Goal: Information Seeking & Learning: Learn about a topic

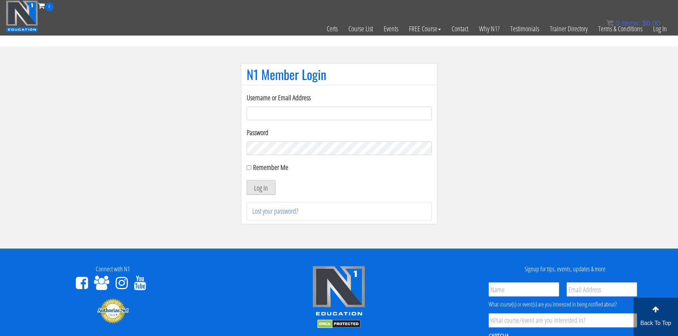
type input "evanwaskom@gmail.com"
click at [263, 187] on button "Log In" at bounding box center [260, 187] width 29 height 15
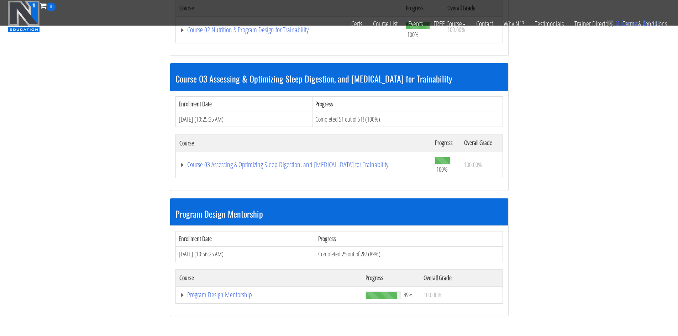
scroll to position [498, 0]
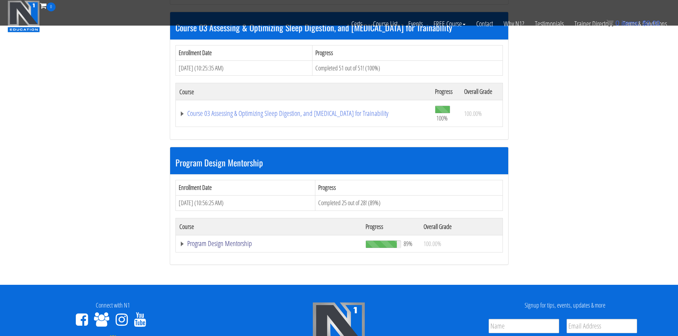
click at [223, 241] on link "Program Design Mentorship" at bounding box center [268, 243] width 179 height 7
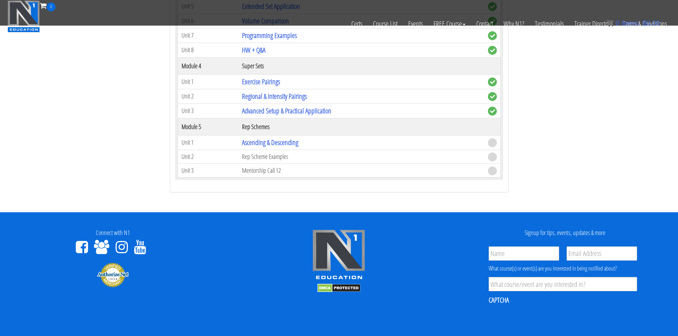
scroll to position [1031, 0]
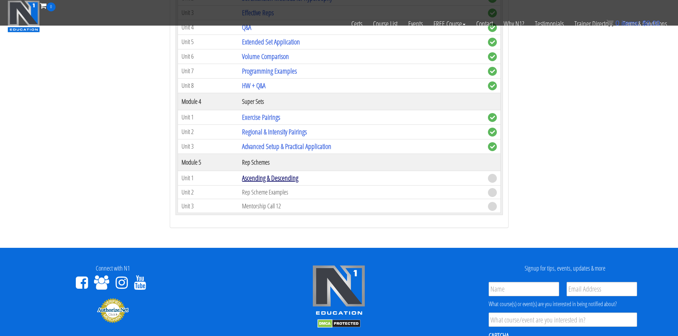
click at [284, 175] on link "Ascending & Descending" at bounding box center [270, 178] width 56 height 10
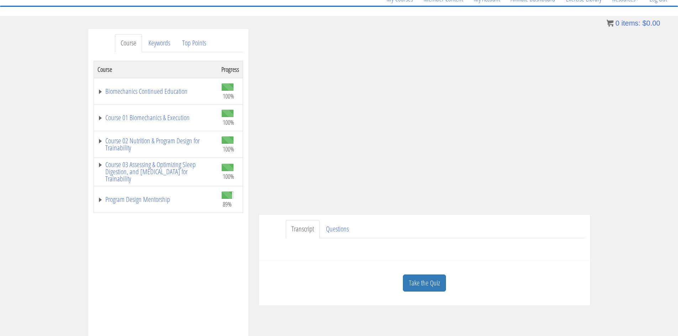
scroll to position [38, 0]
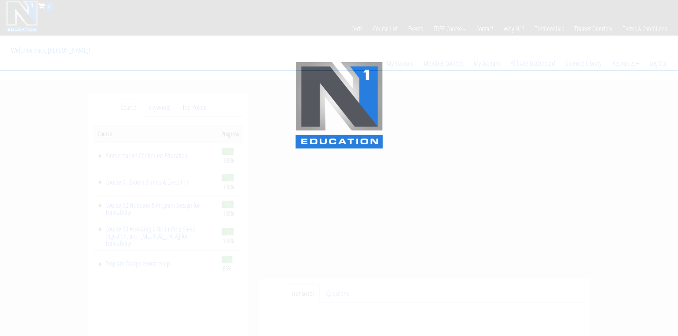
scroll to position [38, 0]
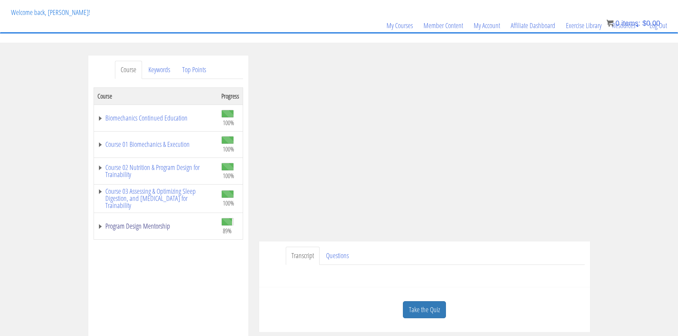
click at [138, 224] on link "Program Design Mentorship" at bounding box center [155, 226] width 117 height 7
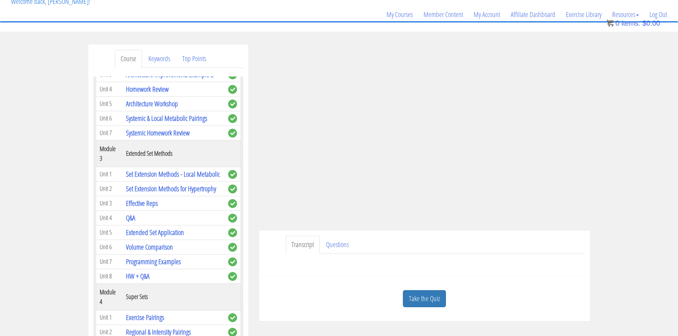
scroll to position [43, 0]
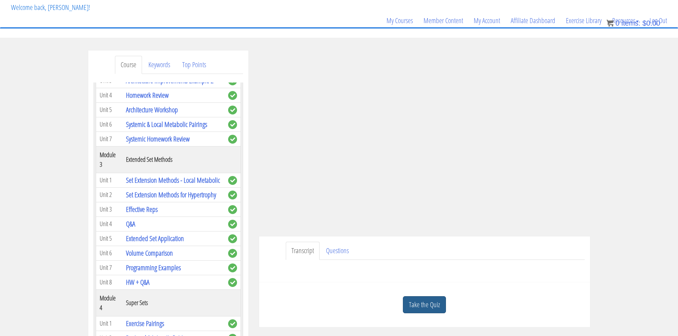
click at [429, 307] on link "Take the Quiz" at bounding box center [424, 304] width 43 height 17
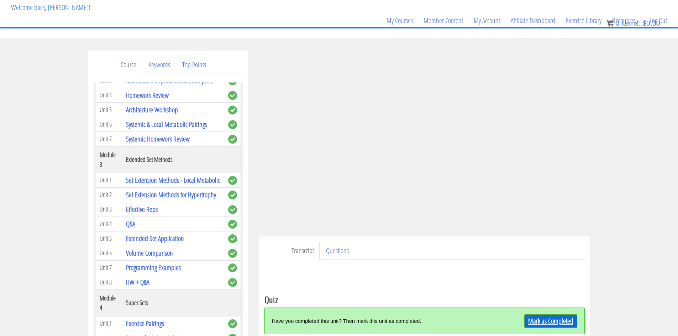
click at [551, 320] on link "Mark as Completed" at bounding box center [550, 321] width 53 height 14
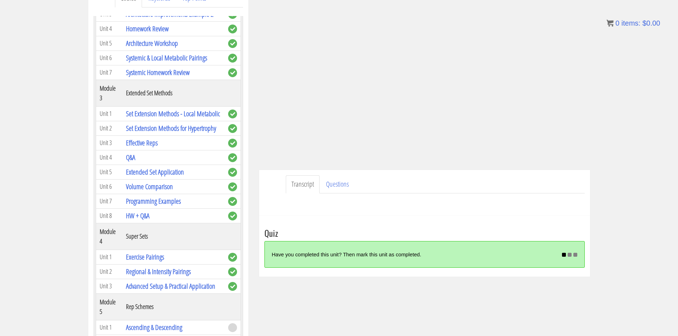
scroll to position [114, 0]
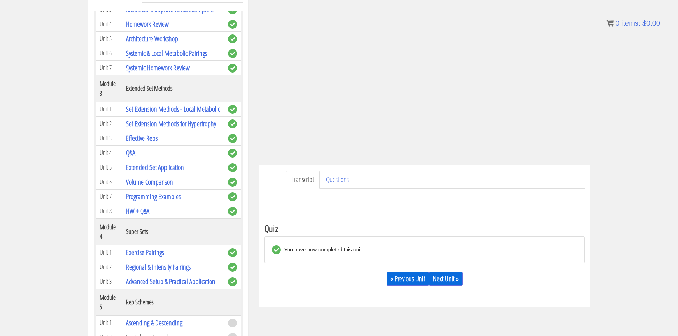
click at [446, 276] on link "Next Unit »" at bounding box center [446, 279] width 34 height 14
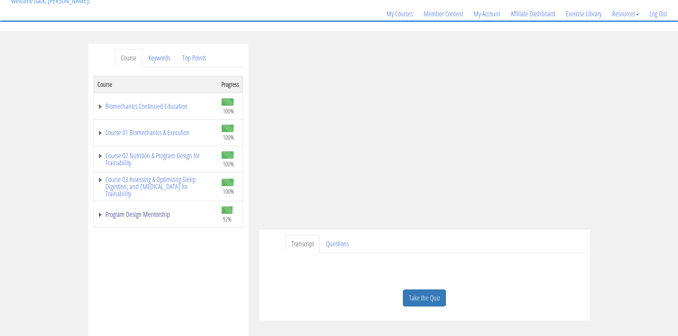
scroll to position [45, 0]
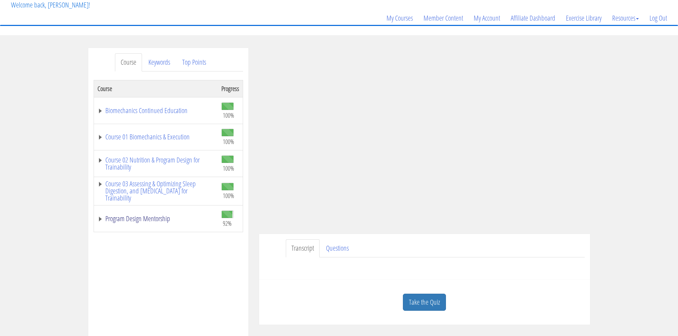
click at [154, 215] on link "Program Design Mentorship" at bounding box center [155, 218] width 117 height 7
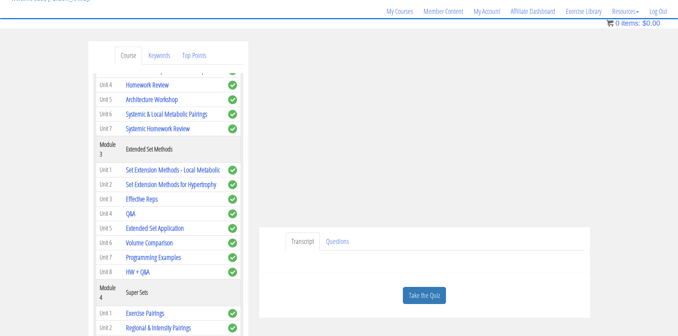
scroll to position [55, 0]
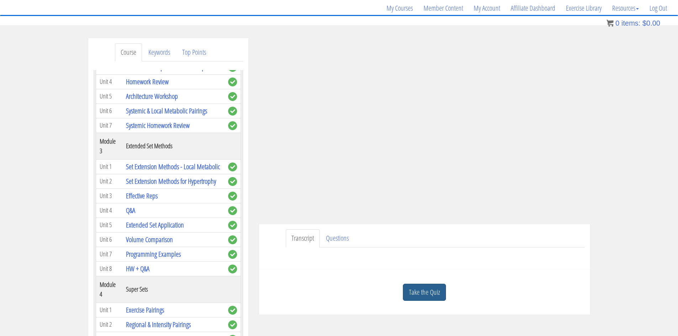
click at [419, 292] on link "Take the Quiz" at bounding box center [424, 292] width 43 height 17
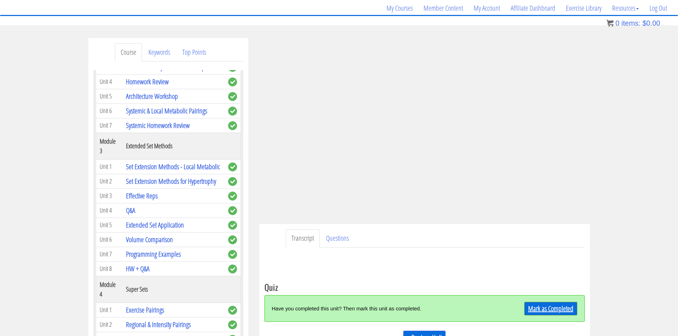
click at [547, 308] on link "Mark as Completed" at bounding box center [550, 309] width 53 height 14
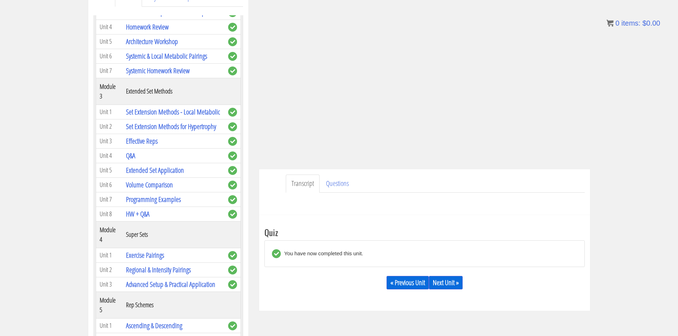
scroll to position [126, 0]
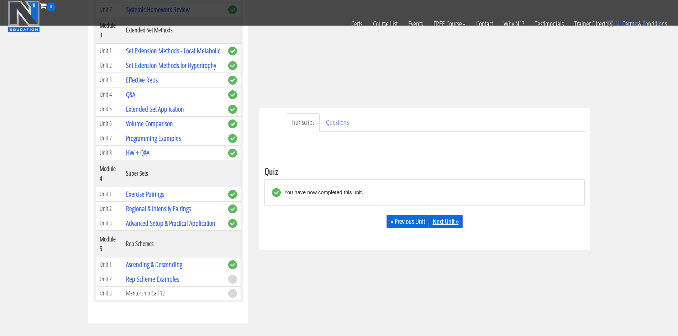
click at [443, 226] on link "Next Unit »" at bounding box center [446, 222] width 34 height 14
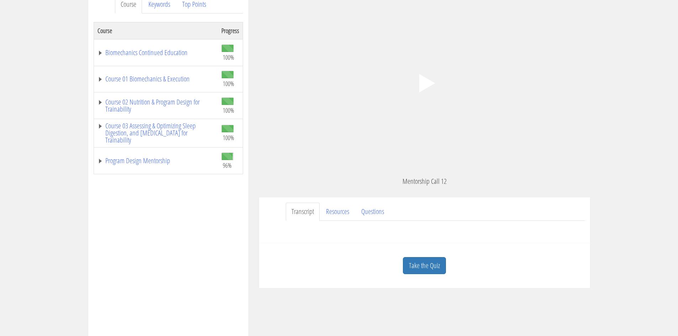
scroll to position [142, 0]
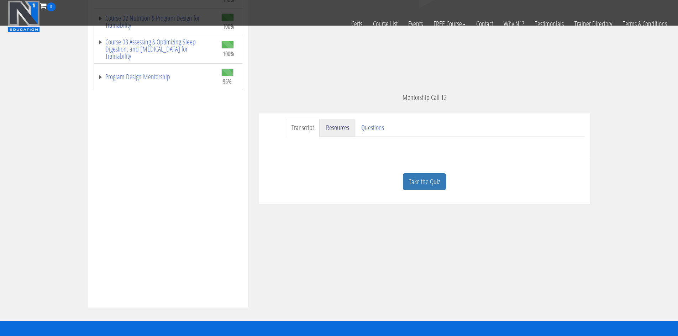
click at [341, 127] on link "Resources" at bounding box center [337, 128] width 34 height 18
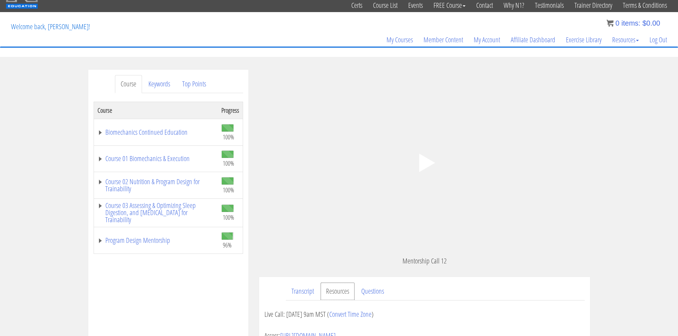
scroll to position [2, 0]
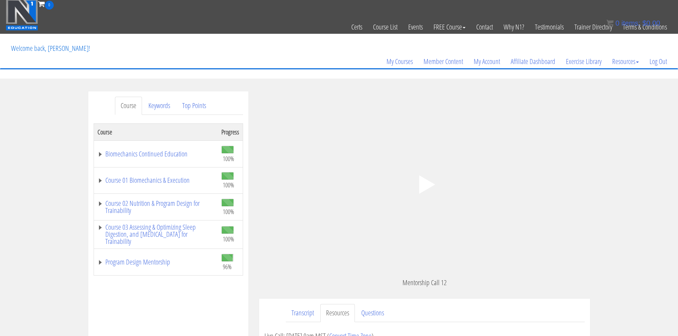
click at [427, 185] on polygon at bounding box center [427, 184] width 16 height 18
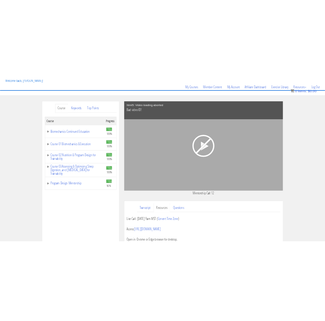
scroll to position [47, 0]
